Goal: Task Accomplishment & Management: Manage account settings

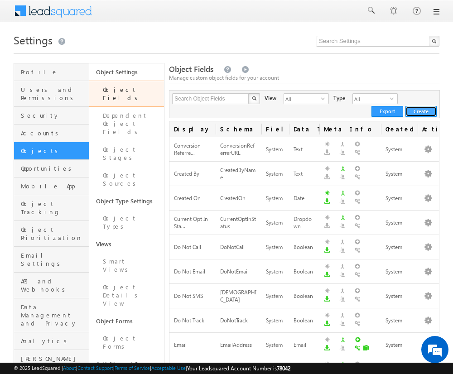
click at [421, 111] on button "Create" at bounding box center [420, 111] width 31 height 11
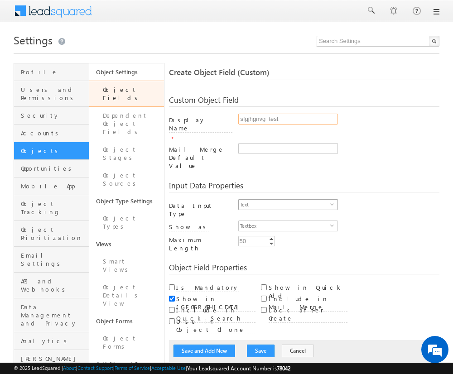
type input "sfgjhgnvg_test"
click at [333, 202] on span "select" at bounding box center [333, 204] width 7 height 4
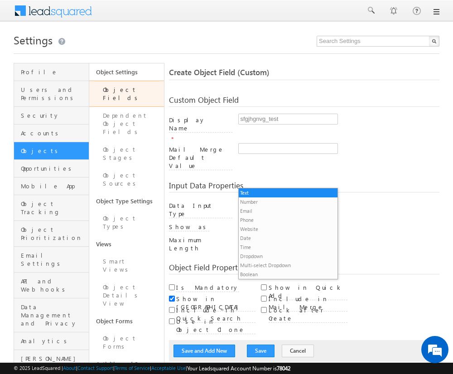
click at [288, 202] on li "Number" at bounding box center [288, 201] width 99 height 9
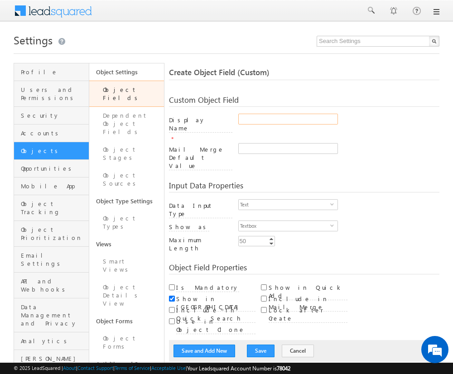
click at [288, 119] on input "Display Name" at bounding box center [288, 119] width 100 height 11
type input "fgthhy_test"
